Goal: Entertainment & Leisure: Consume media (video, audio)

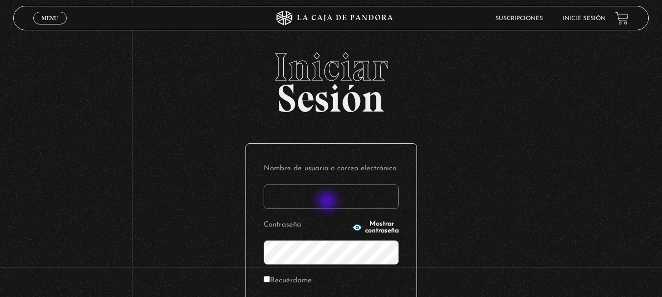
click at [328, 202] on input "Nombre de usuario o correo electrónico" at bounding box center [331, 197] width 135 height 24
type input "maurenrojaspiedra@gmail.com"
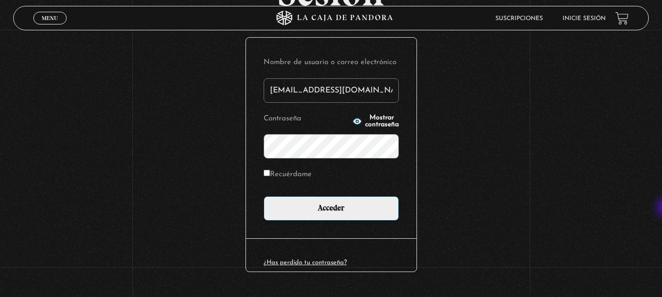
scroll to position [130, 0]
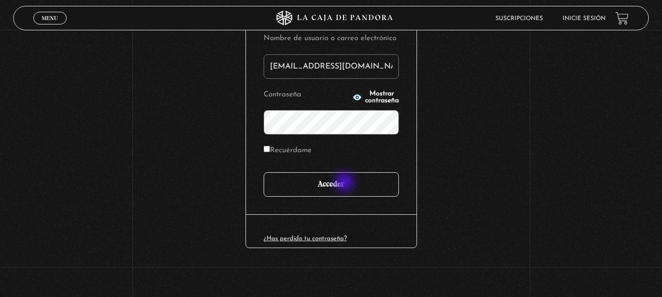
click at [345, 183] on input "Acceder" at bounding box center [331, 184] width 135 height 24
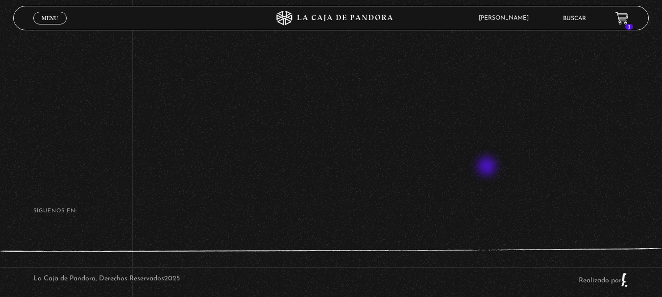
scroll to position [214, 0]
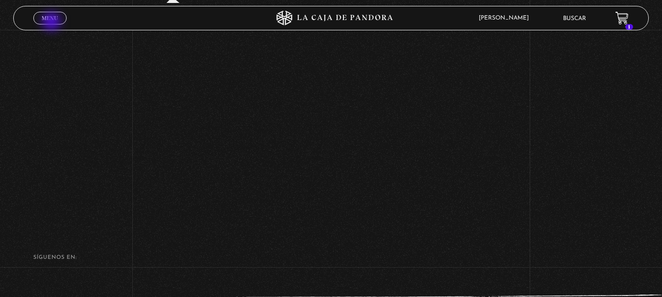
click at [52, 23] on link "Menu Cerrar" at bounding box center [49, 18] width 33 height 13
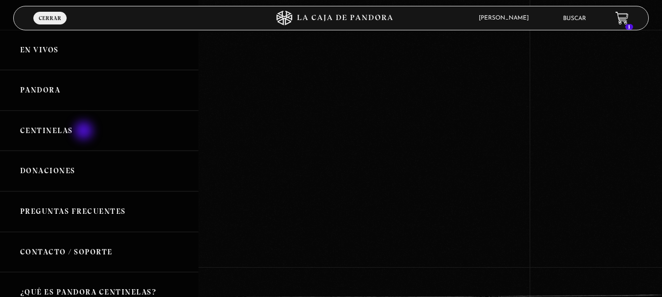
click at [85, 132] on link "Centinelas" at bounding box center [99, 131] width 198 height 41
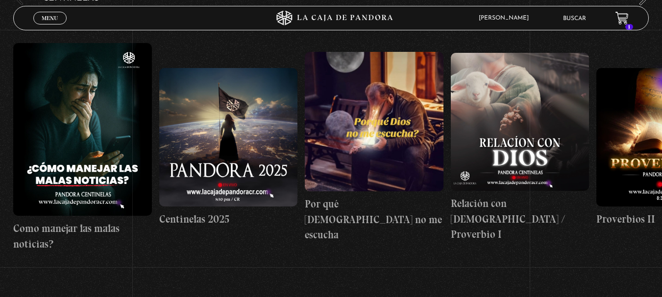
scroll to position [174, 0]
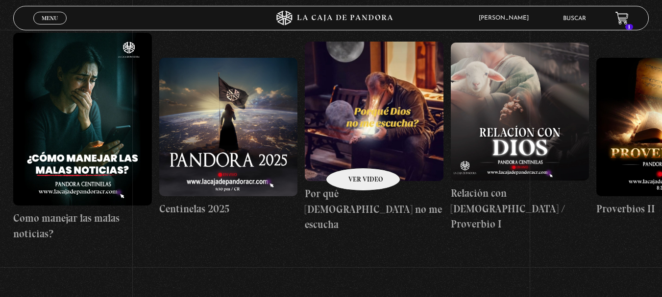
scroll to position [0, 1225]
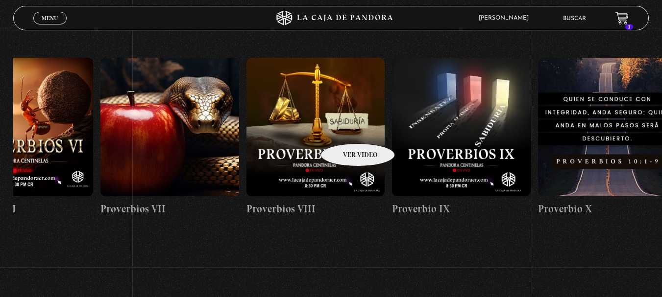
scroll to position [0, 1698]
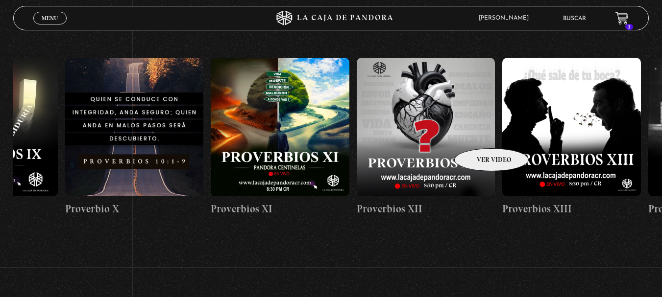
drag, startPoint x: 479, startPoint y: 134, endPoint x: 384, endPoint y: 135, distance: 94.6
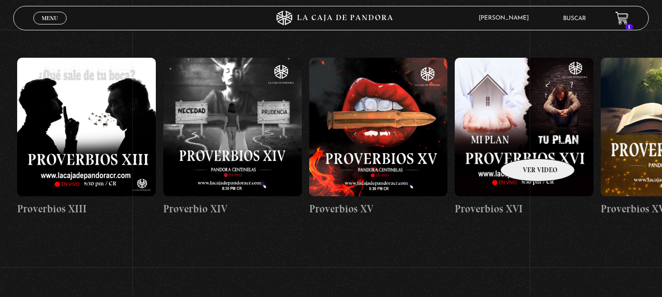
drag, startPoint x: 522, startPoint y: 144, endPoint x: 556, endPoint y: 145, distance: 33.4
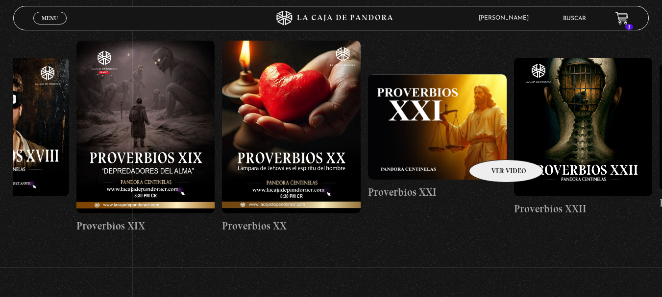
drag, startPoint x: 556, startPoint y: 145, endPoint x: 456, endPoint y: 133, distance: 100.6
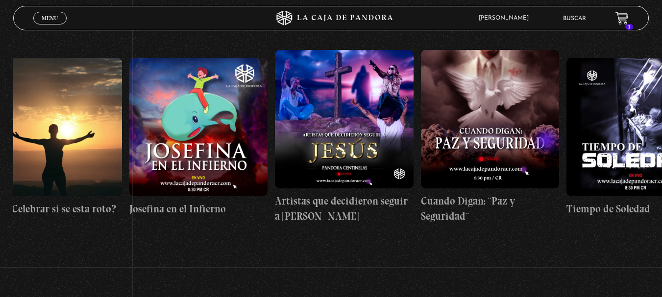
drag, startPoint x: 538, startPoint y: 139, endPoint x: 594, endPoint y: 140, distance: 55.9
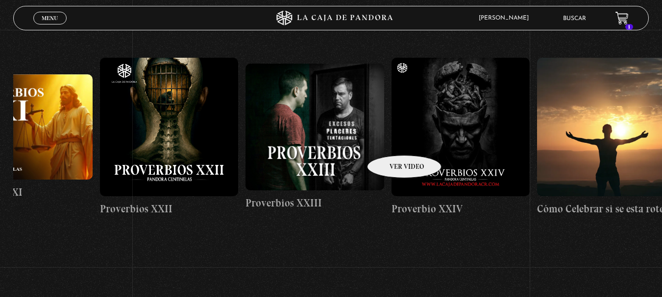
drag, startPoint x: 345, startPoint y: 137, endPoint x: 390, endPoint y: 141, distance: 45.2
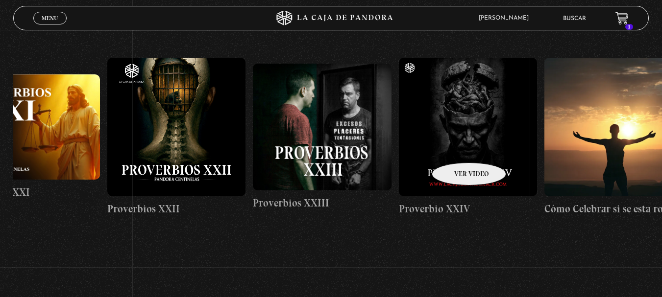
drag, startPoint x: 485, startPoint y: 149, endPoint x: 446, endPoint y: 146, distance: 39.3
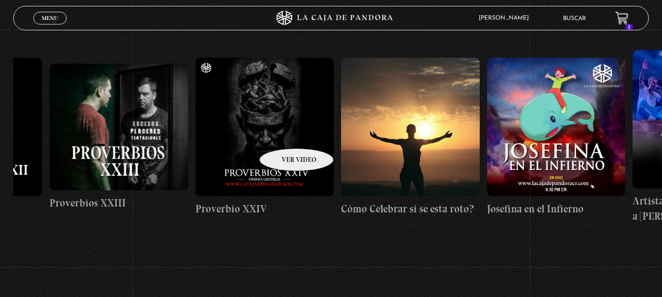
click at [284, 134] on figure at bounding box center [265, 127] width 139 height 139
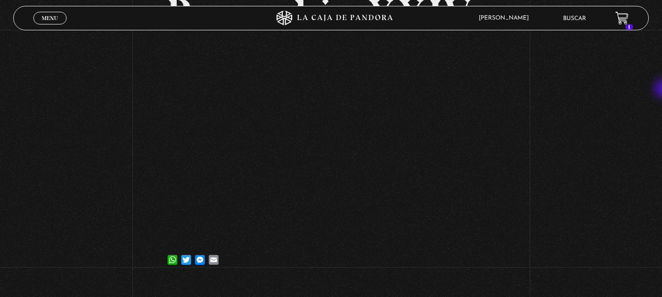
scroll to position [100, 0]
